Goal: Information Seeking & Learning: Find specific fact

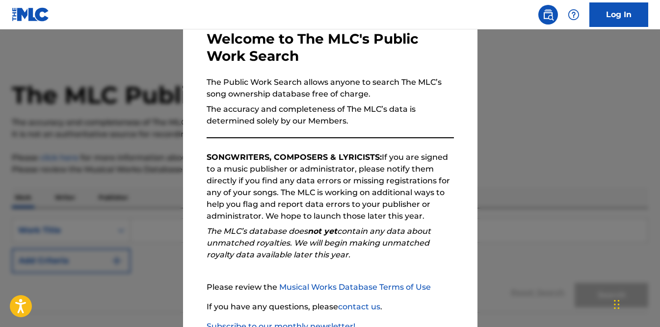
scroll to position [122, 0]
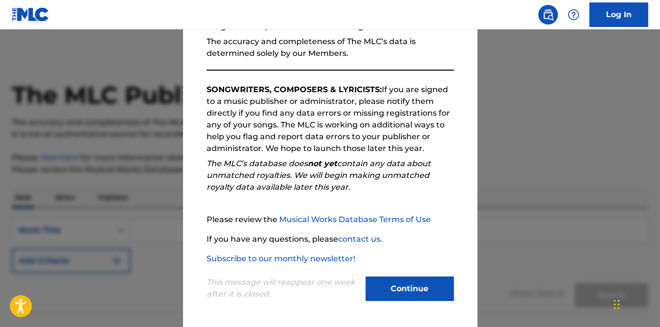
click at [436, 292] on button "Continue" at bounding box center [409, 289] width 88 height 25
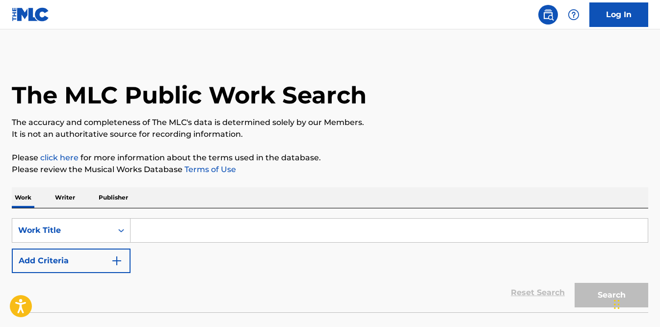
click at [186, 233] on input "Search Form" at bounding box center [388, 231] width 517 height 24
paste input "DAZZA, [PERSON_NAME] [PERSON_NAME]"
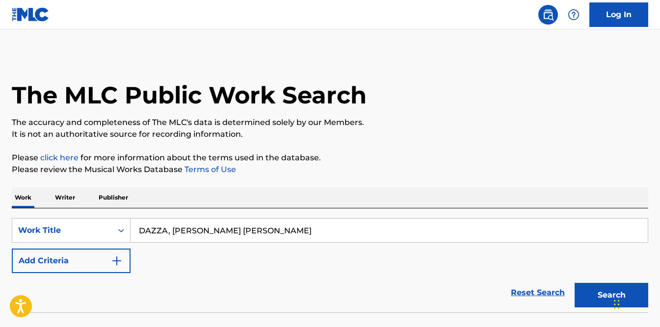
type input "DAZZA, [PERSON_NAME] [PERSON_NAME]"
click at [74, 196] on p "Writer" at bounding box center [65, 197] width 26 height 21
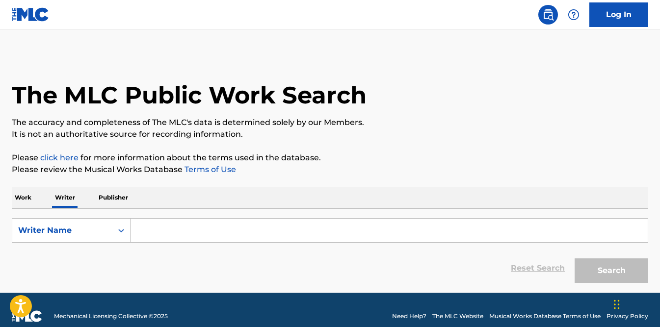
click at [283, 242] on input "Search Form" at bounding box center [388, 231] width 517 height 24
paste input "DAZZA, [PERSON_NAME] [PERSON_NAME]"
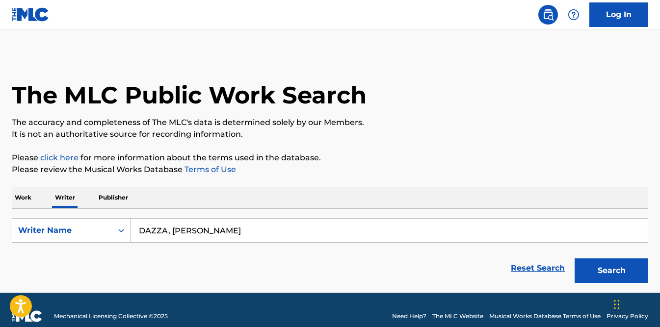
type input "DAZZA, [PERSON_NAME]"
click at [574, 258] on button "Search" at bounding box center [611, 270] width 74 height 25
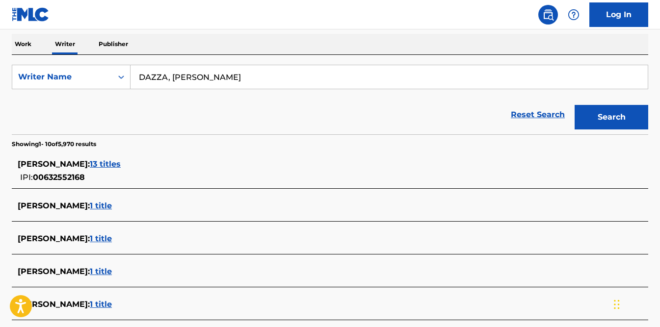
scroll to position [156, 0]
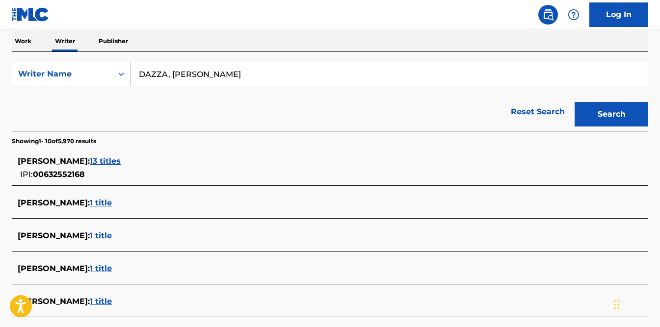
click at [100, 162] on span "13 titles" at bounding box center [105, 160] width 31 height 9
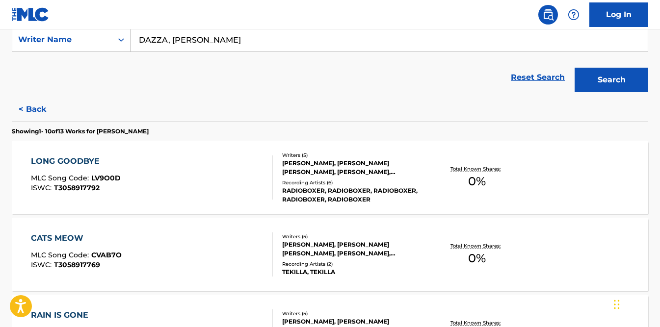
scroll to position [208, 0]
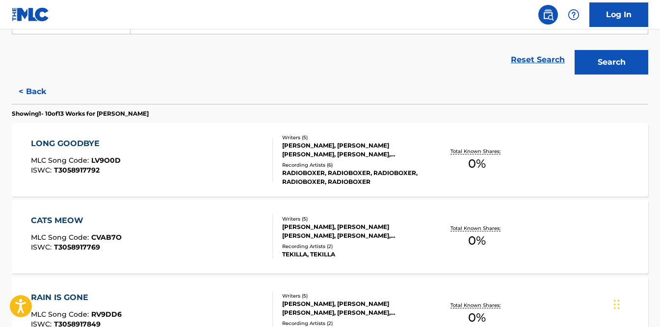
click at [196, 176] on div "LONG GOODBYE MLC Song Code : LV9O0D ISWC : T3058917792" at bounding box center [152, 160] width 242 height 44
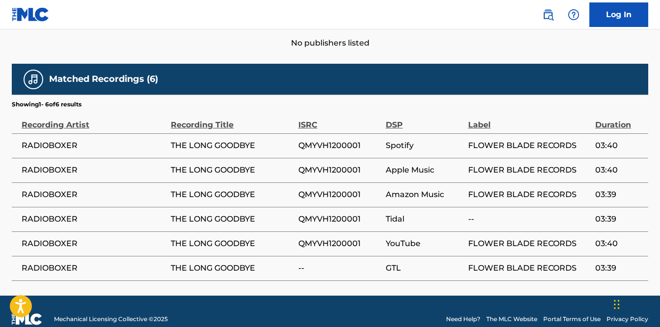
scroll to position [572, 0]
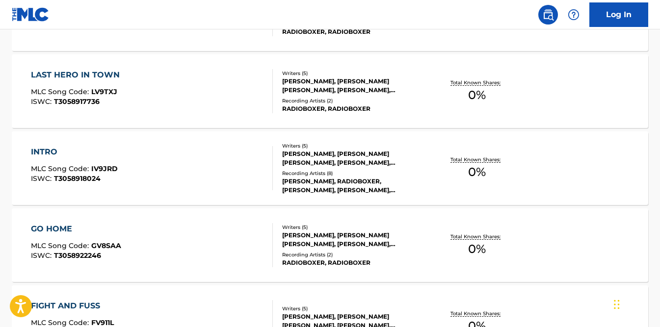
scroll to position [775, 0]
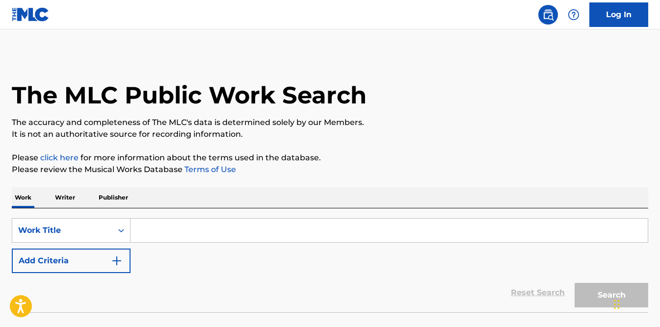
click at [69, 200] on p "Writer" at bounding box center [65, 197] width 26 height 21
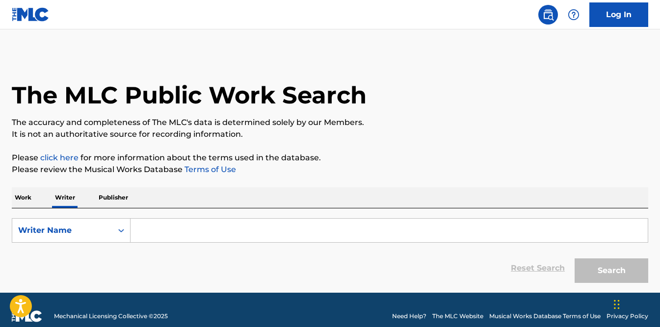
click at [154, 224] on input "Search Form" at bounding box center [388, 231] width 517 height 24
paste input "DAZZA, [PERSON_NAME] [PERSON_NAME]"
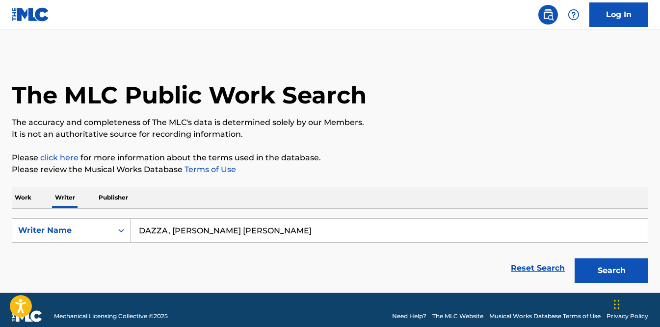
drag, startPoint x: 256, startPoint y: 232, endPoint x: 309, endPoint y: 233, distance: 52.5
click at [309, 233] on input "DAZZA, [PERSON_NAME] [PERSON_NAME]" at bounding box center [388, 231] width 517 height 24
drag, startPoint x: 169, startPoint y: 231, endPoint x: 125, endPoint y: 229, distance: 44.2
click at [125, 229] on div "SearchWithCriteria07a1dc54-8aa0-43e0-a575-47e957662247 Writer Name [PERSON_NAME]" at bounding box center [330, 230] width 636 height 25
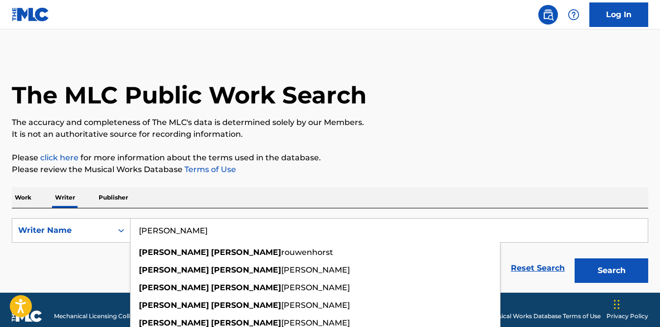
click at [270, 229] on input "[PERSON_NAME]" at bounding box center [388, 231] width 517 height 24
paste input "DAZZA,"
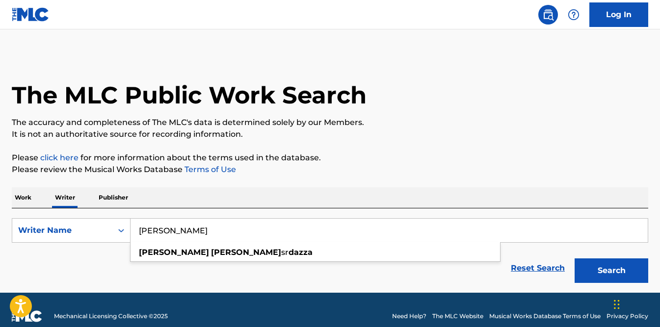
click at [294, 221] on input "[PERSON_NAME]" at bounding box center [388, 231] width 517 height 24
click at [291, 225] on input "[PERSON_NAME]" at bounding box center [388, 231] width 517 height 24
click at [290, 227] on input "[PERSON_NAME]" at bounding box center [388, 231] width 517 height 24
click at [247, 225] on input "[PERSON_NAME]" at bounding box center [388, 231] width 517 height 24
type input "[PERSON_NAME]"
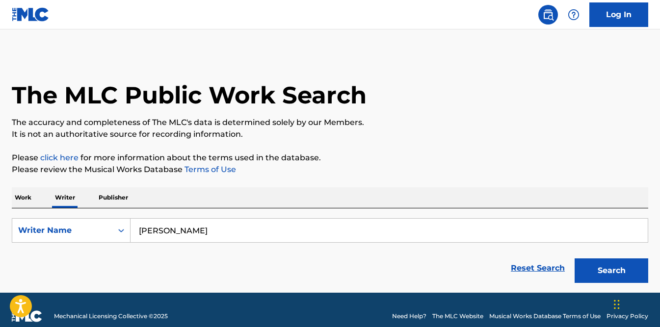
click at [515, 185] on div "The MLC Public Work Search The accuracy and completeness of The MLC's data is d…" at bounding box center [330, 171] width 660 height 234
click at [594, 275] on button "Search" at bounding box center [611, 270] width 74 height 25
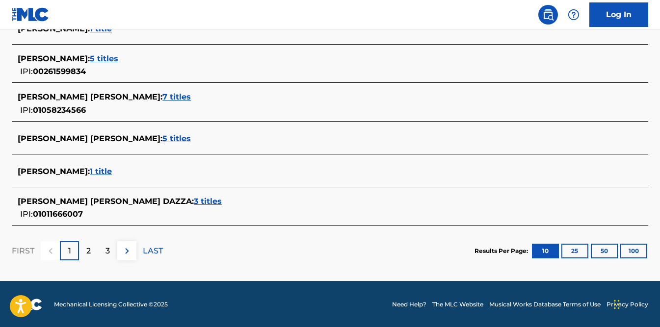
scroll to position [430, 0]
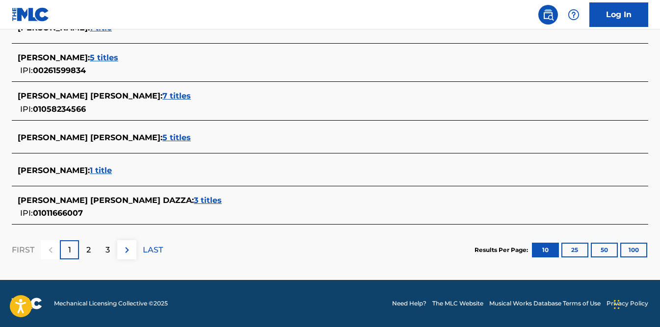
click at [194, 202] on span "3 titles" at bounding box center [208, 200] width 28 height 9
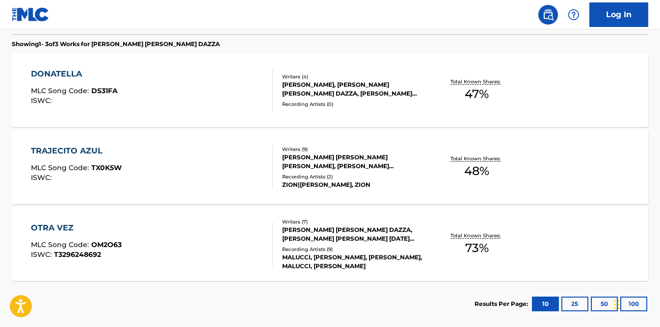
scroll to position [233, 0]
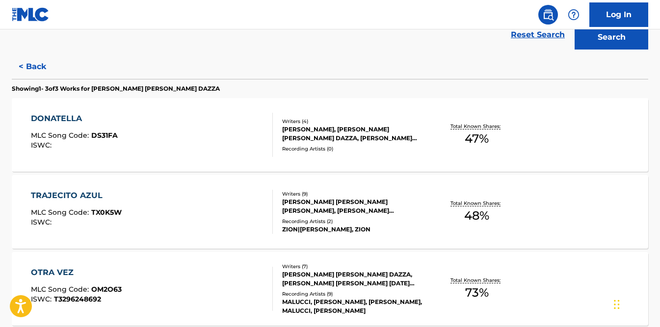
click at [211, 142] on div "DONATELLA MLC Song Code : DS31FA ISWC :" at bounding box center [152, 135] width 242 height 44
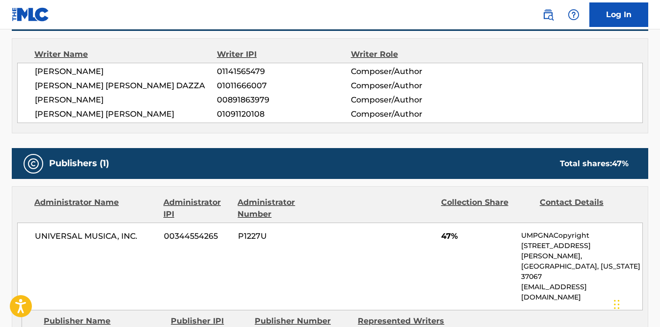
scroll to position [190, 0]
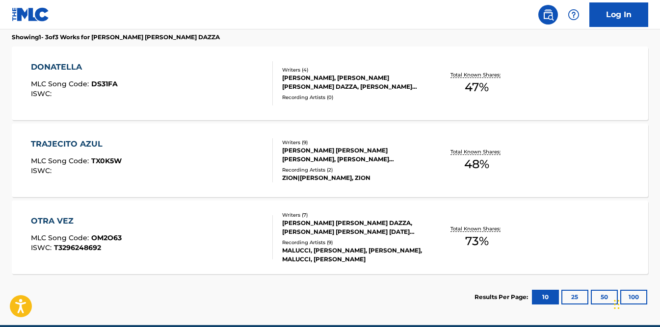
scroll to position [289, 0]
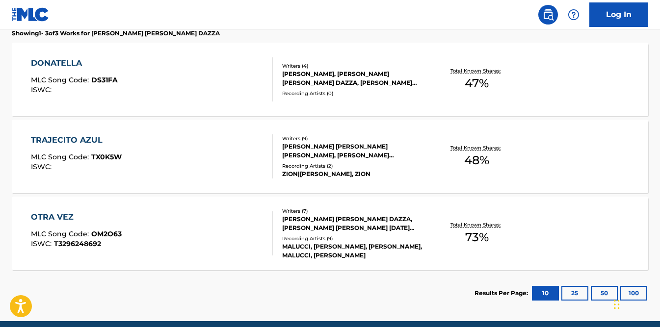
click at [182, 177] on div "TRAJECITO AZUL MLC Song Code : TX0K5W ISWC :" at bounding box center [152, 156] width 242 height 44
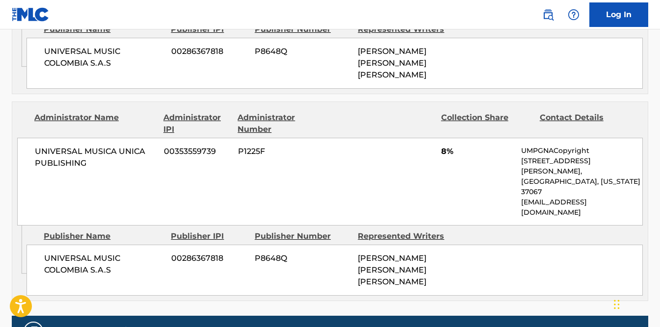
scroll to position [985, 0]
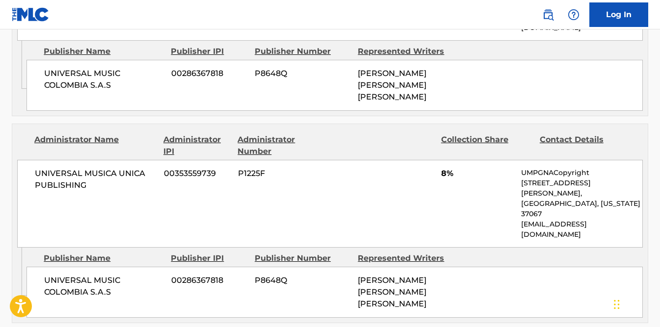
scroll to position [330, 0]
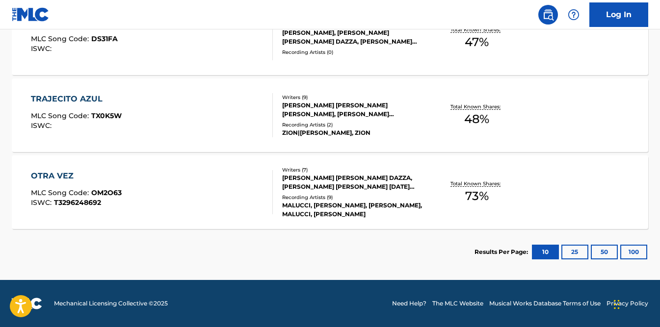
click at [178, 193] on div "OTRA VEZ MLC Song Code : OM2O63 ISWC : T3296248692" at bounding box center [152, 192] width 242 height 44
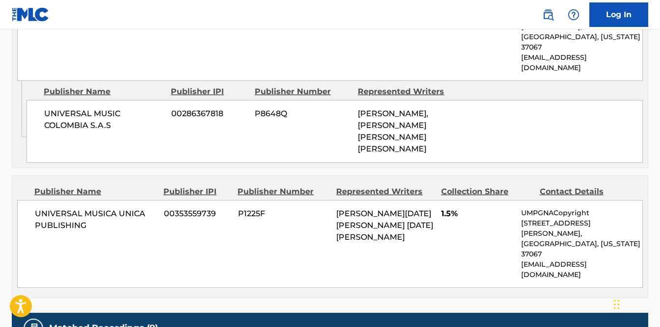
scroll to position [790, 0]
